Goal: Task Accomplishment & Management: Manage account settings

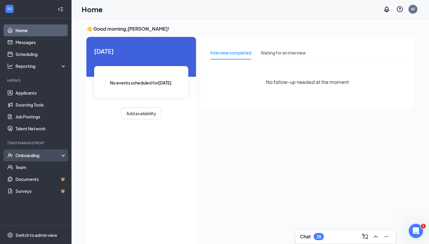
click at [61, 158] on div "Onboarding" at bounding box center [35, 155] width 71 height 12
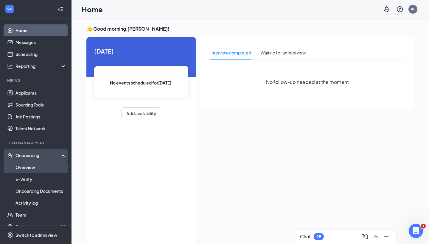
click at [52, 165] on link "Overview" at bounding box center [40, 167] width 51 height 12
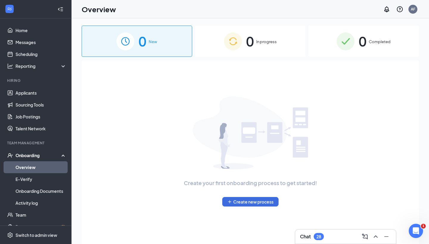
click at [245, 49] on div "0 In progress" at bounding box center [250, 41] width 110 height 31
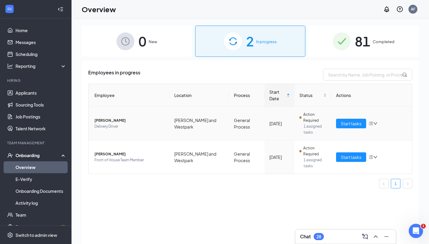
click at [373, 119] on div "Start tasks" at bounding box center [371, 124] width 71 height 10
click at [372, 125] on icon "bars" at bounding box center [371, 123] width 4 height 3
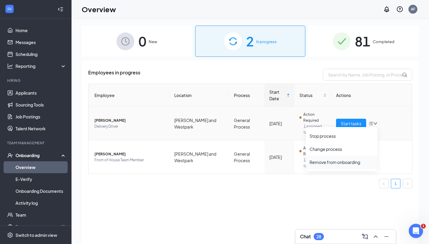
click at [341, 161] on div "Remove from onboarding" at bounding box center [341, 162] width 64 height 6
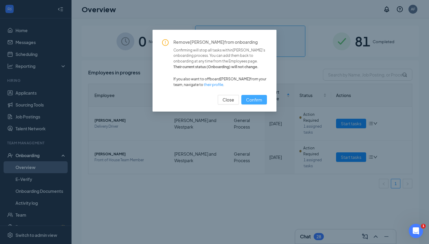
click at [266, 99] on button "Confirm" at bounding box center [254, 100] width 26 height 10
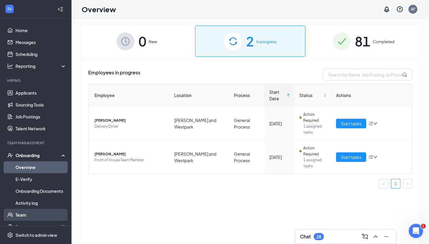
click at [47, 214] on link "Team" at bounding box center [40, 215] width 51 height 12
